Goal: Task Accomplishment & Management: Complete application form

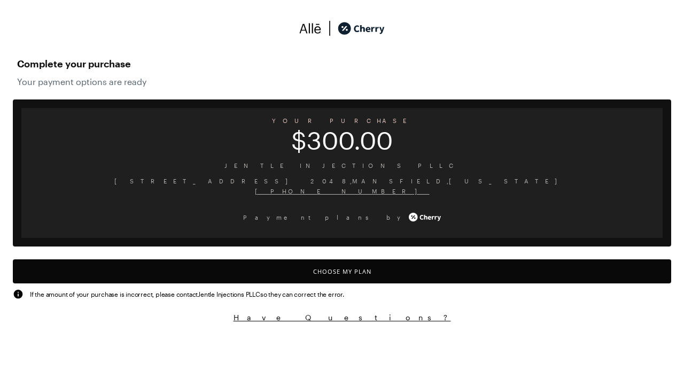
click at [342, 271] on button "Choose My Plan" at bounding box center [342, 271] width 658 height 24
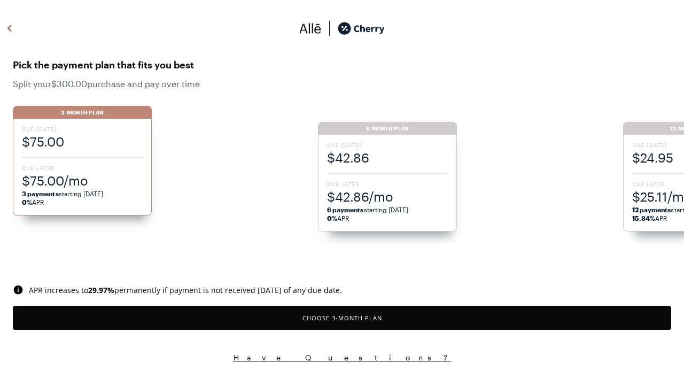
click at [342, 317] on button "Choose 3 -Month Plan" at bounding box center [342, 317] width 658 height 24
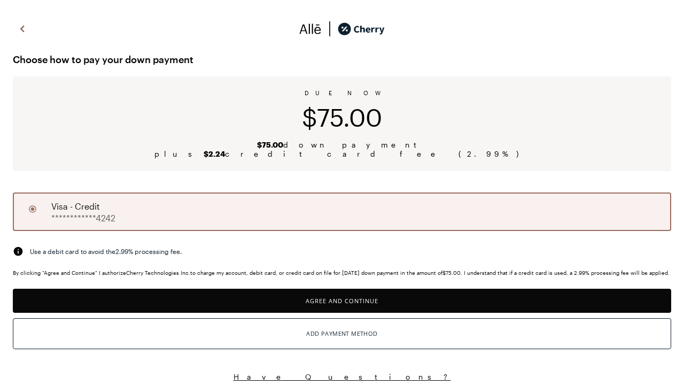
click at [342, 300] on button "Agree and Continue" at bounding box center [342, 300] width 658 height 24
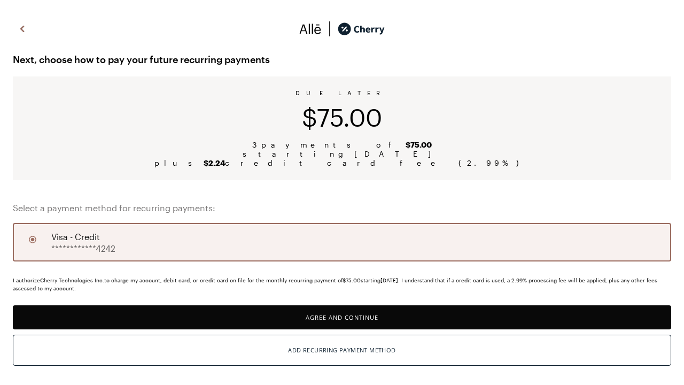
click at [342, 317] on button "Agree and Continue" at bounding box center [342, 317] width 658 height 24
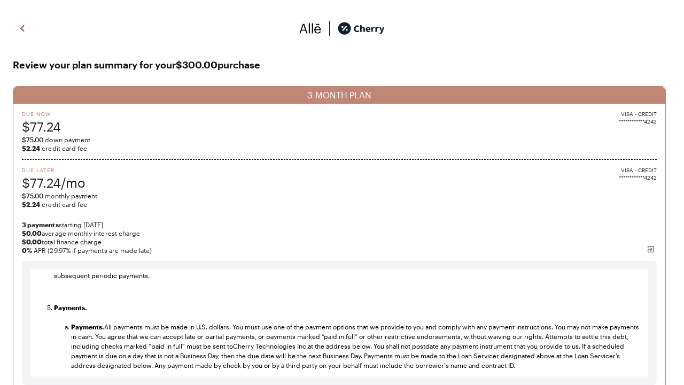
scroll to position [1140, 0]
